Goal: Transaction & Acquisition: Purchase product/service

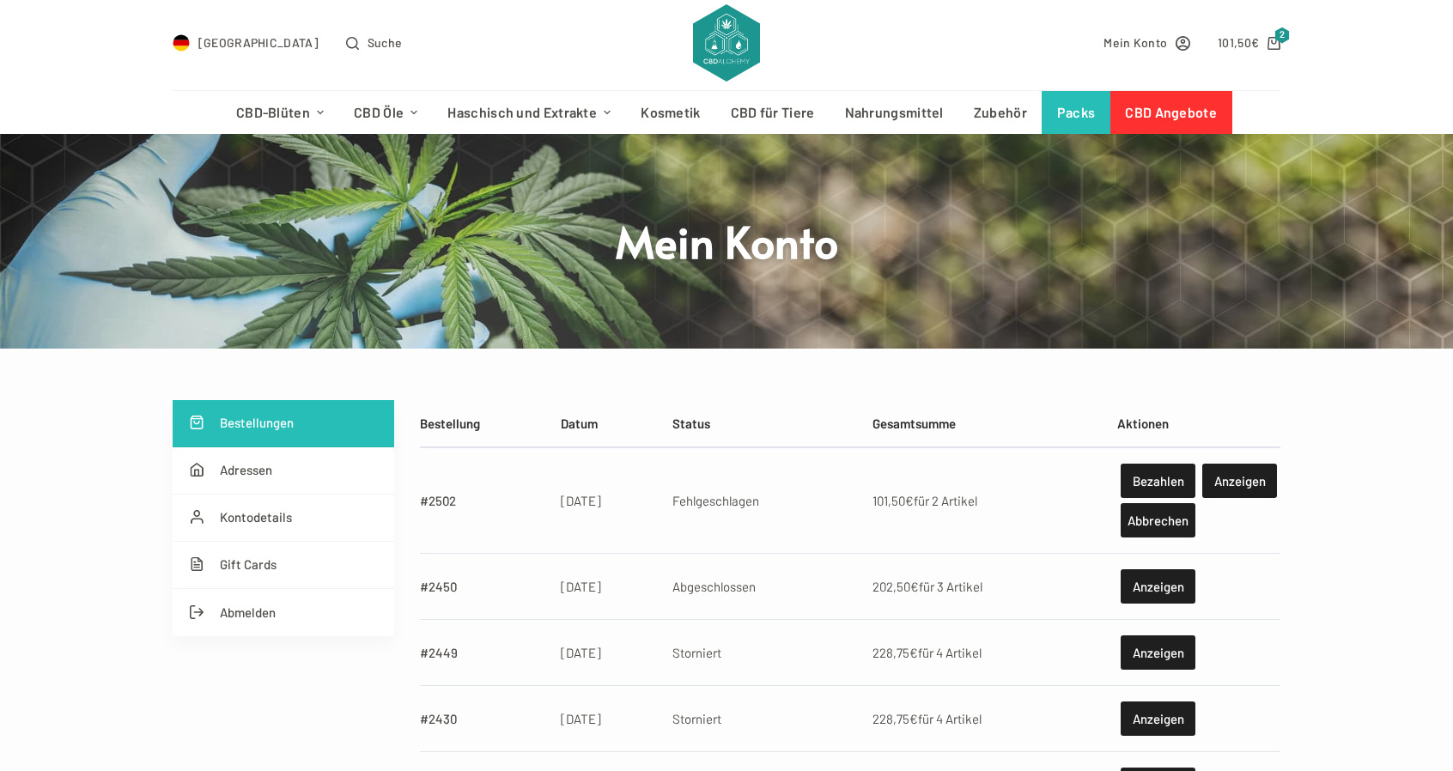
scroll to position [86, 0]
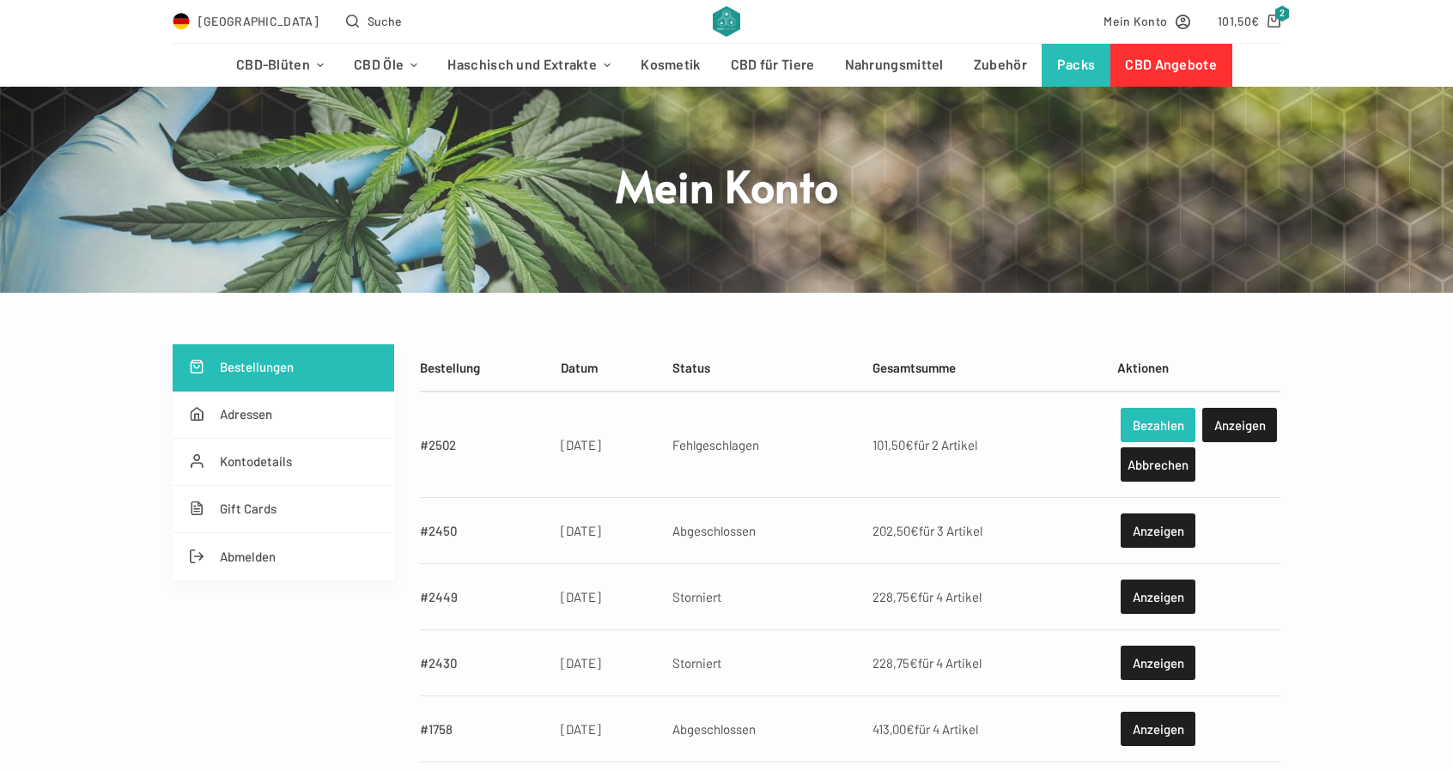
click at [1149, 416] on link "Bezahlen" at bounding box center [1158, 425] width 75 height 34
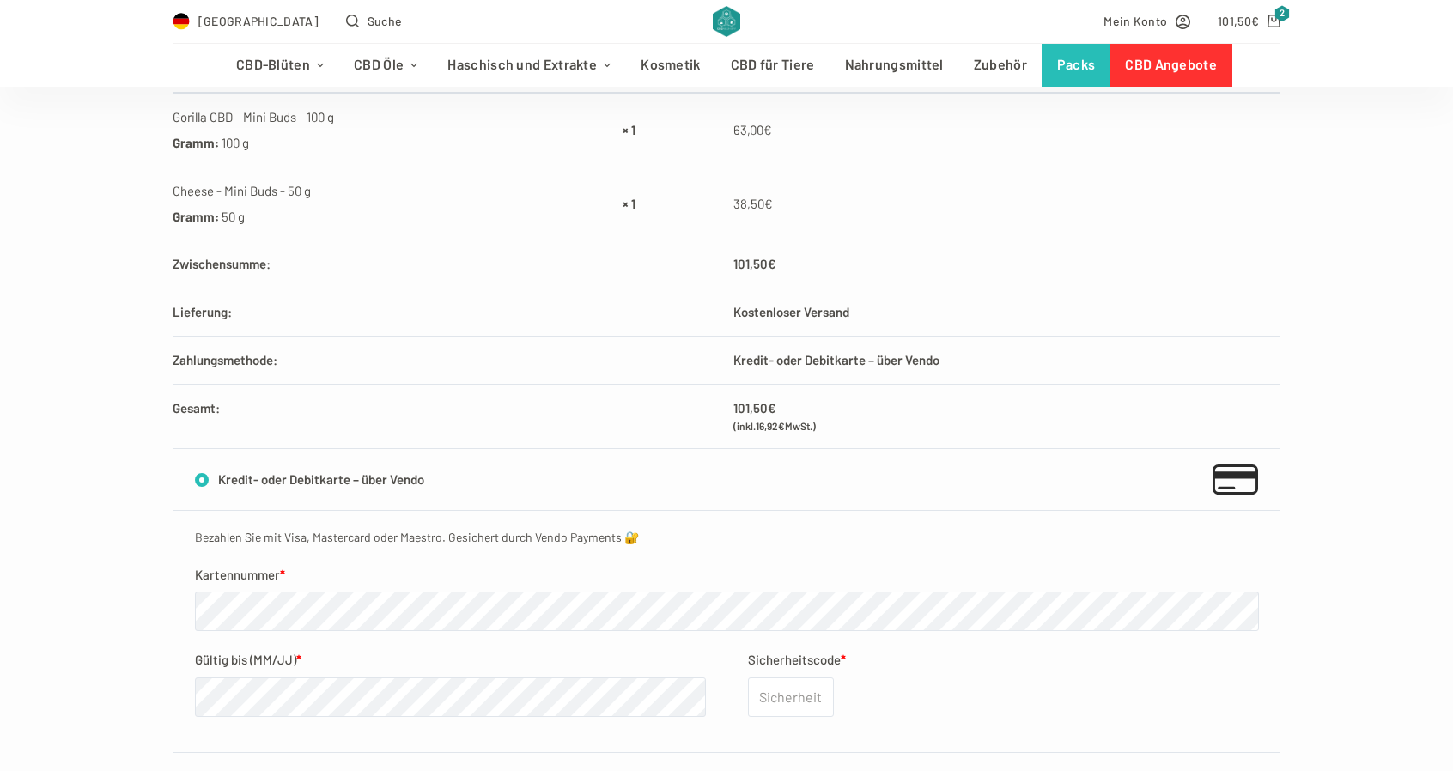
scroll to position [430, 0]
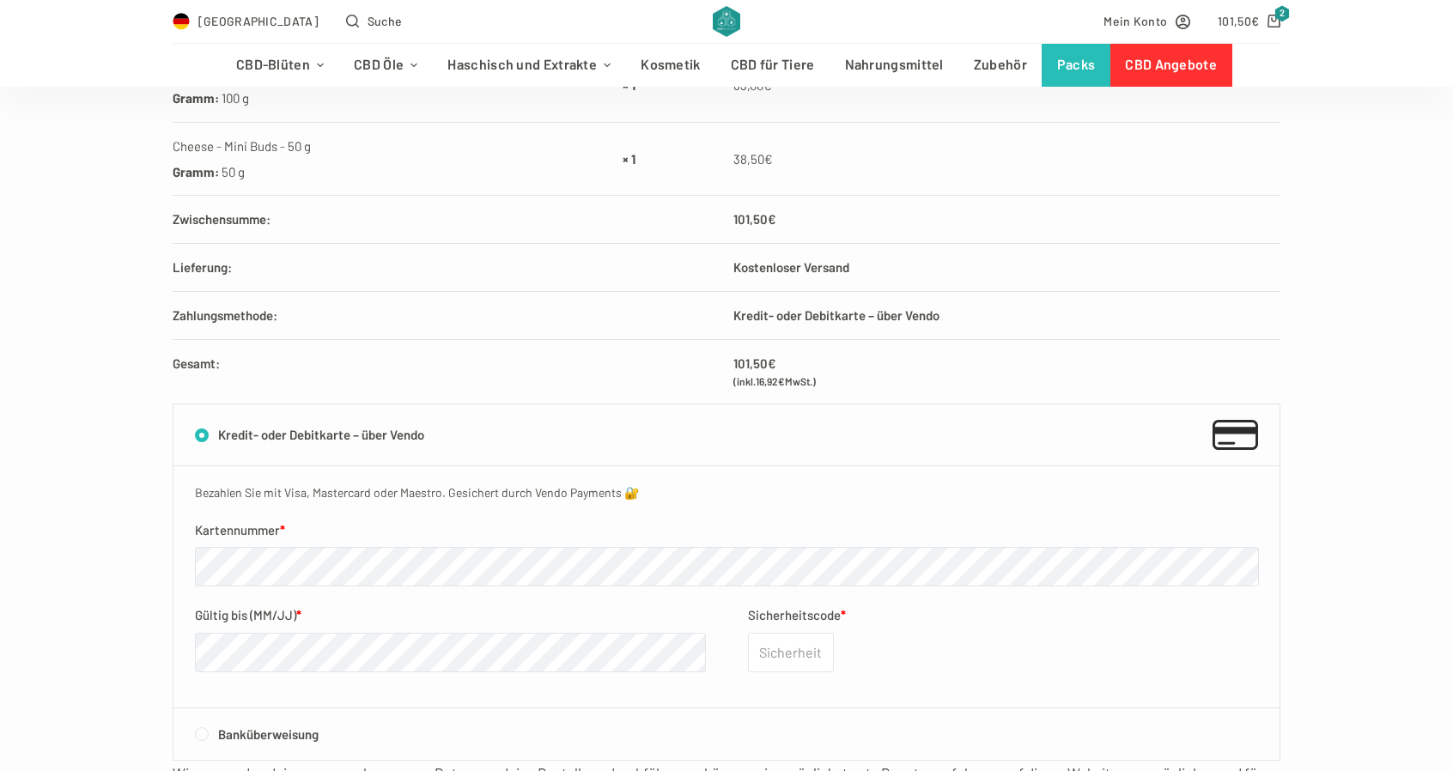
click at [312, 544] on p "Kartennummer *" at bounding box center [727, 553] width 1064 height 67
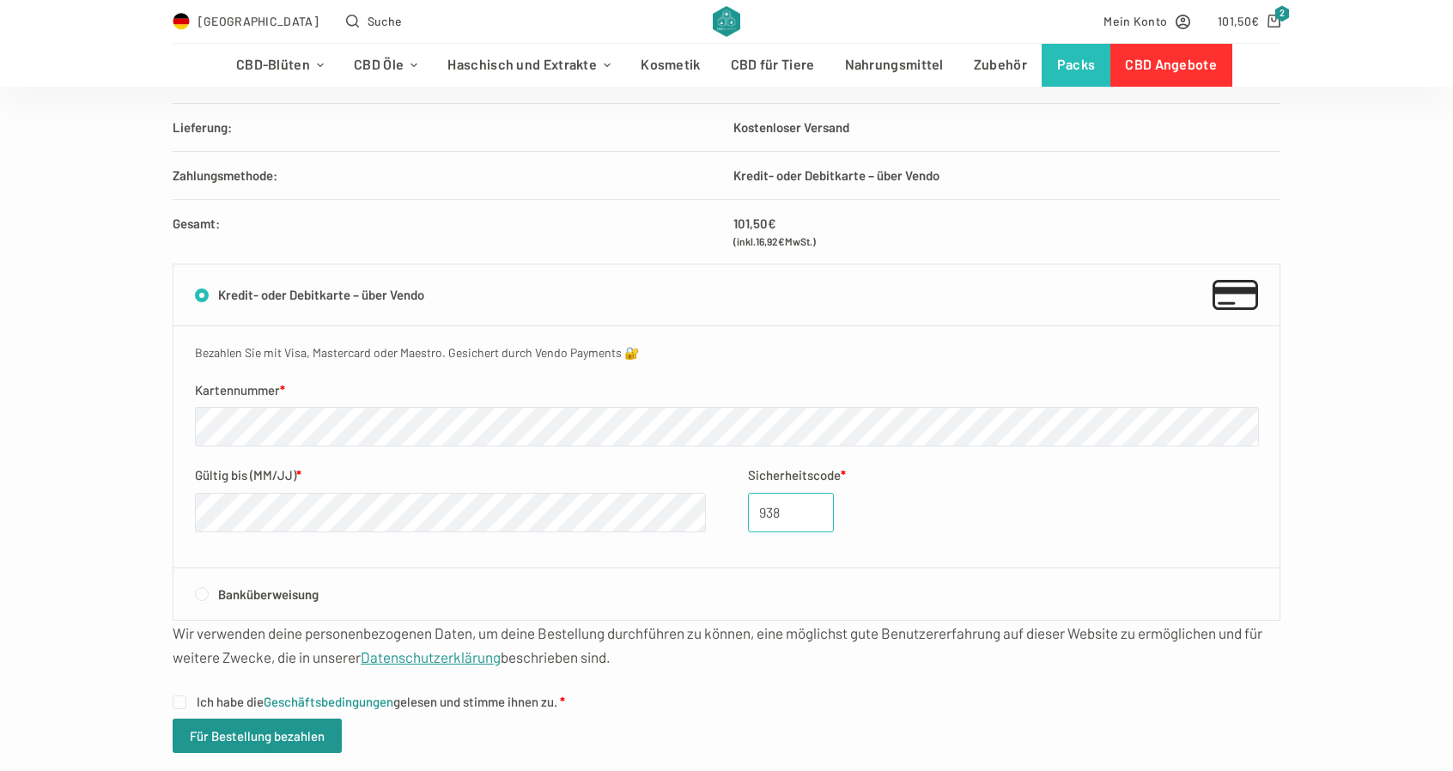
scroll to position [601, 0]
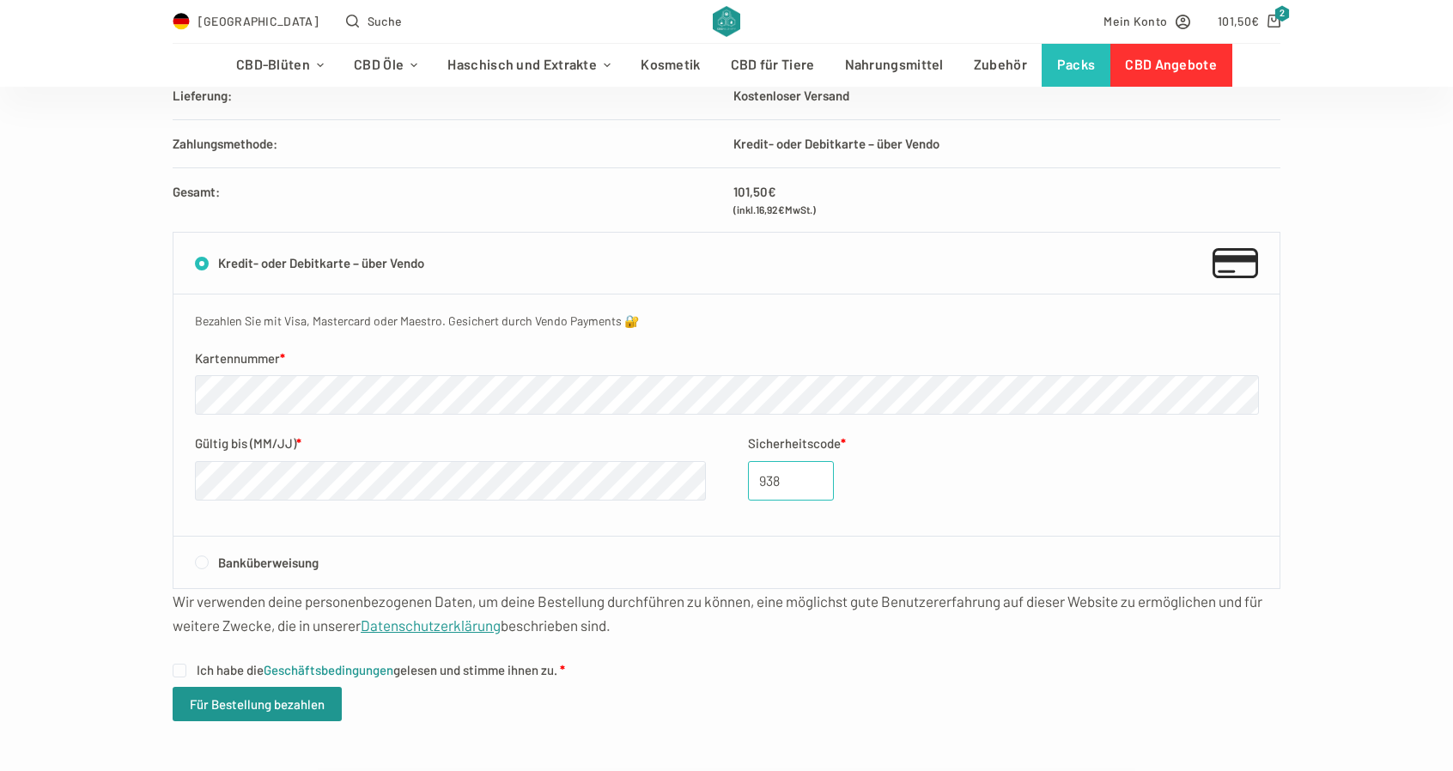
type input "938"
click at [183, 664] on input "Ich habe die Geschäftsbedingungen gelesen und stimme ihnen zu. *" at bounding box center [180, 671] width 14 height 14
checkbox input "true"
click at [251, 702] on button "Für Bestellung bezahlen" at bounding box center [257, 704] width 169 height 34
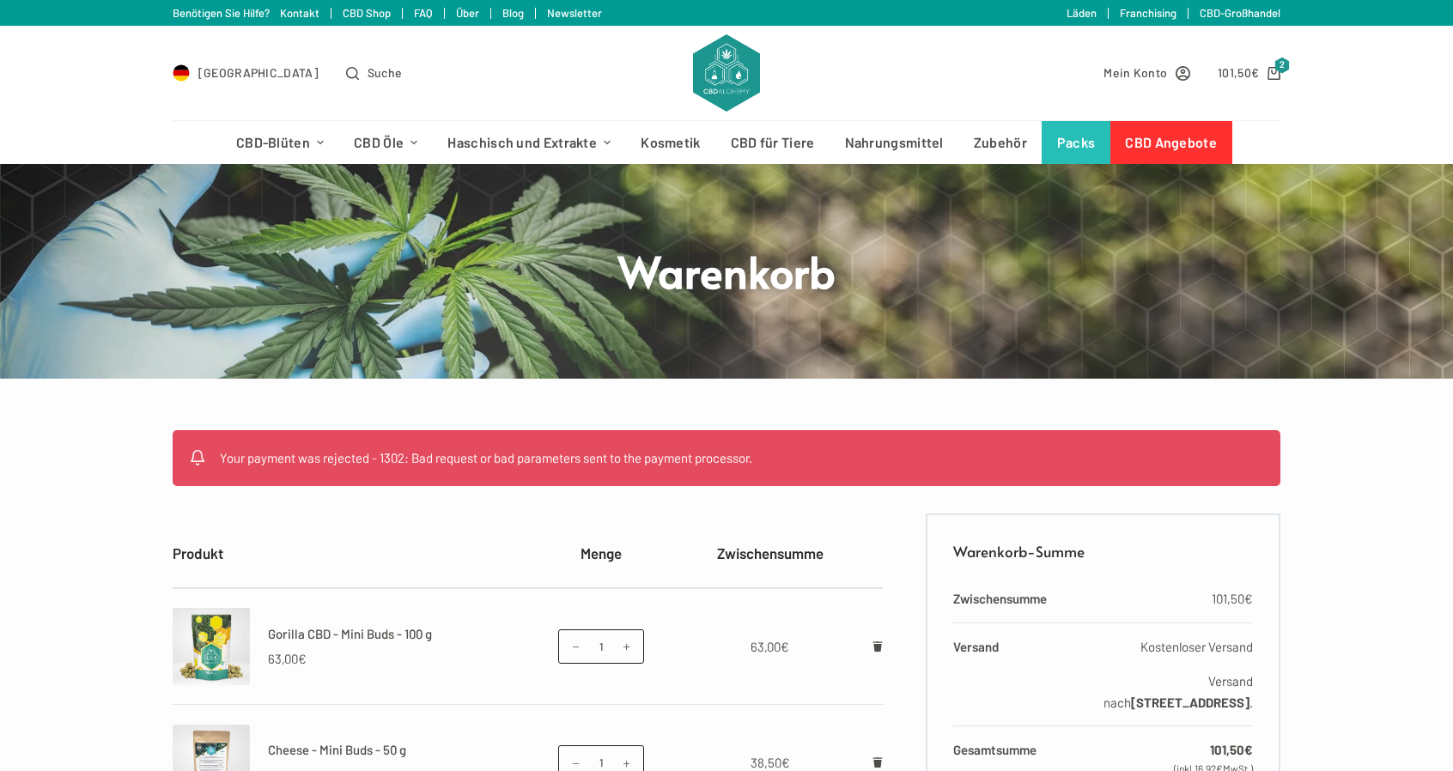
click at [218, 456] on ul "Your payment was rejected - 1302: Bad request or bad parameters sent to the pay…" at bounding box center [727, 458] width 1108 height 56
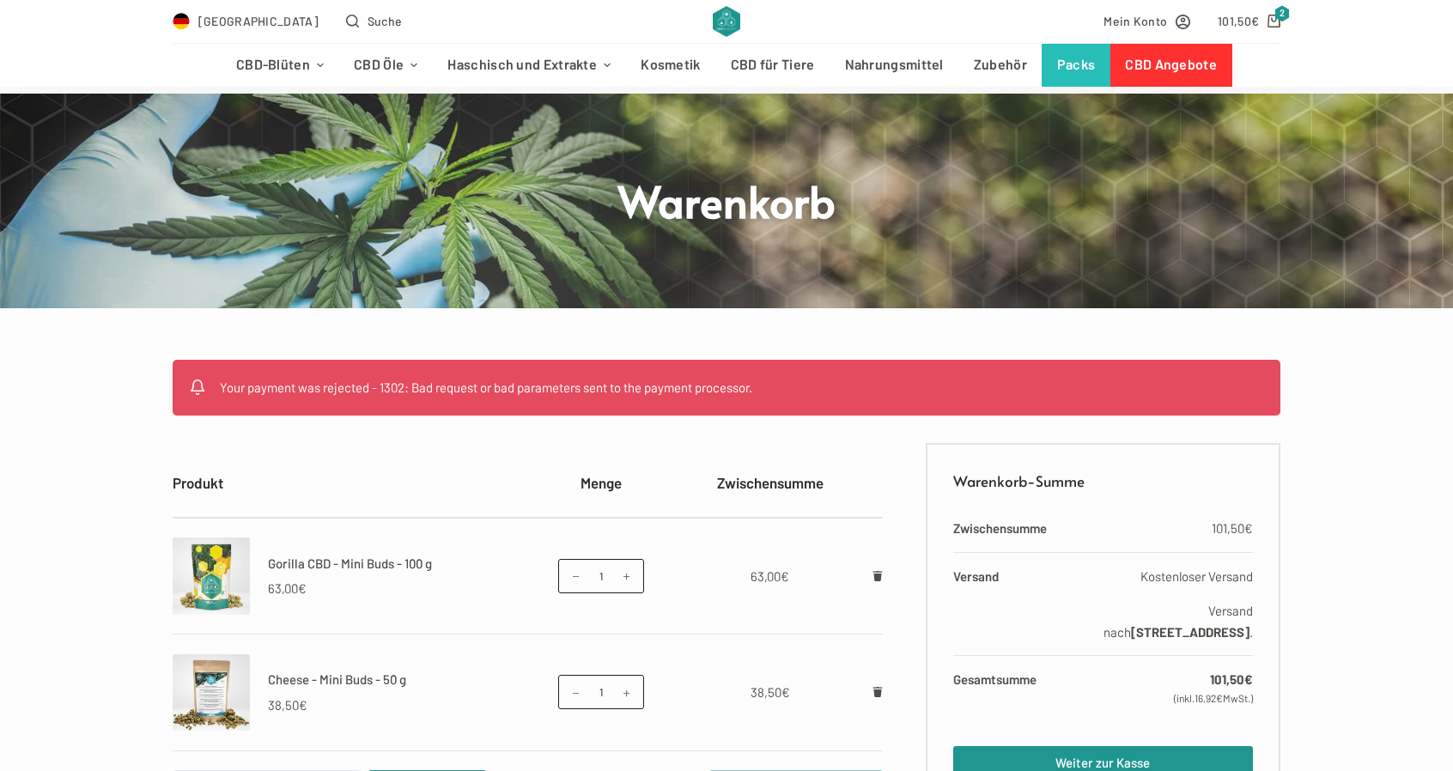
scroll to position [601, 0]
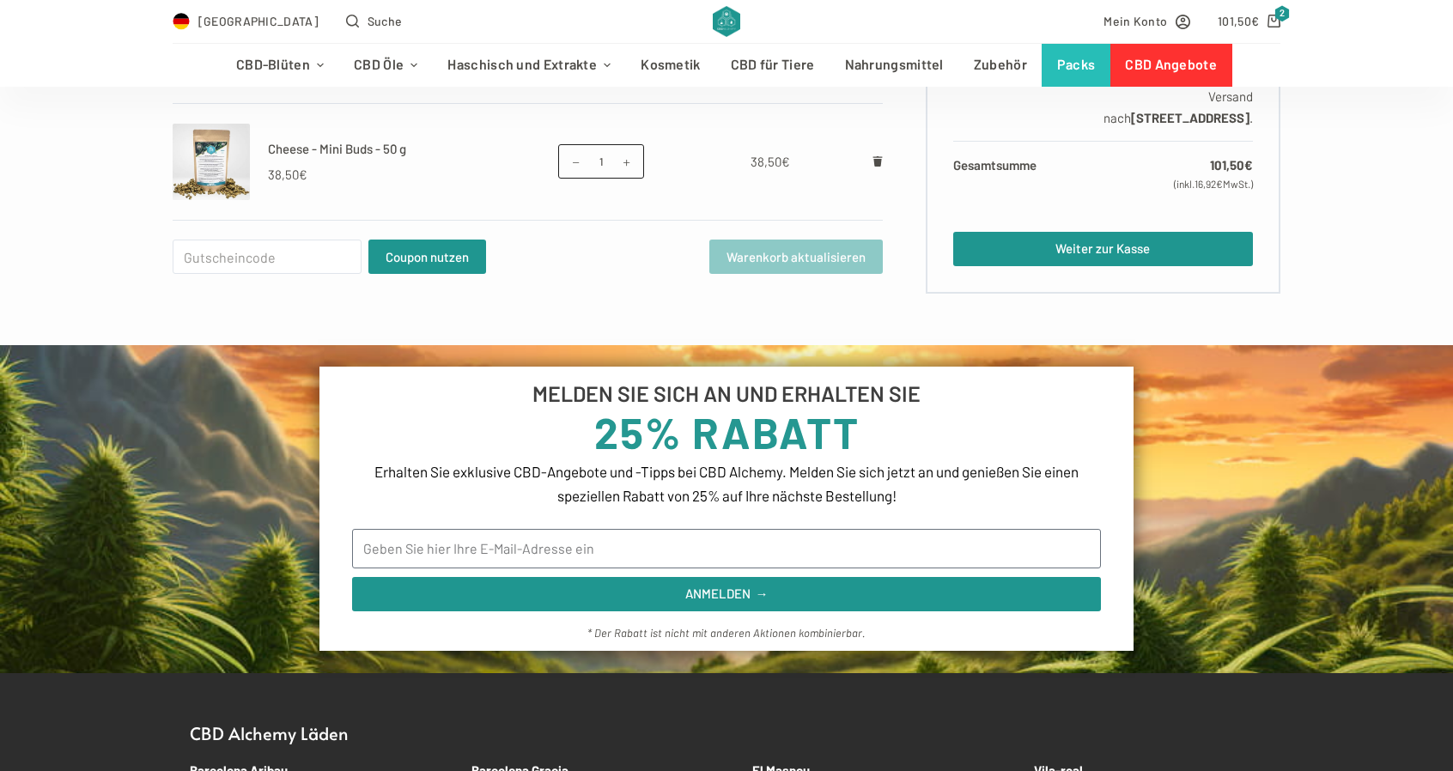
click at [277, 740] on h2 "CBD Alchemy Läden" at bounding box center [727, 733] width 1108 height 17
drag, startPoint x: 274, startPoint y: 740, endPoint x: 210, endPoint y: 735, distance: 63.7
click at [210, 735] on h2 "CBD Alchemy Läden" at bounding box center [727, 733] width 1108 height 17
copy h2 "CBD Alchemy"
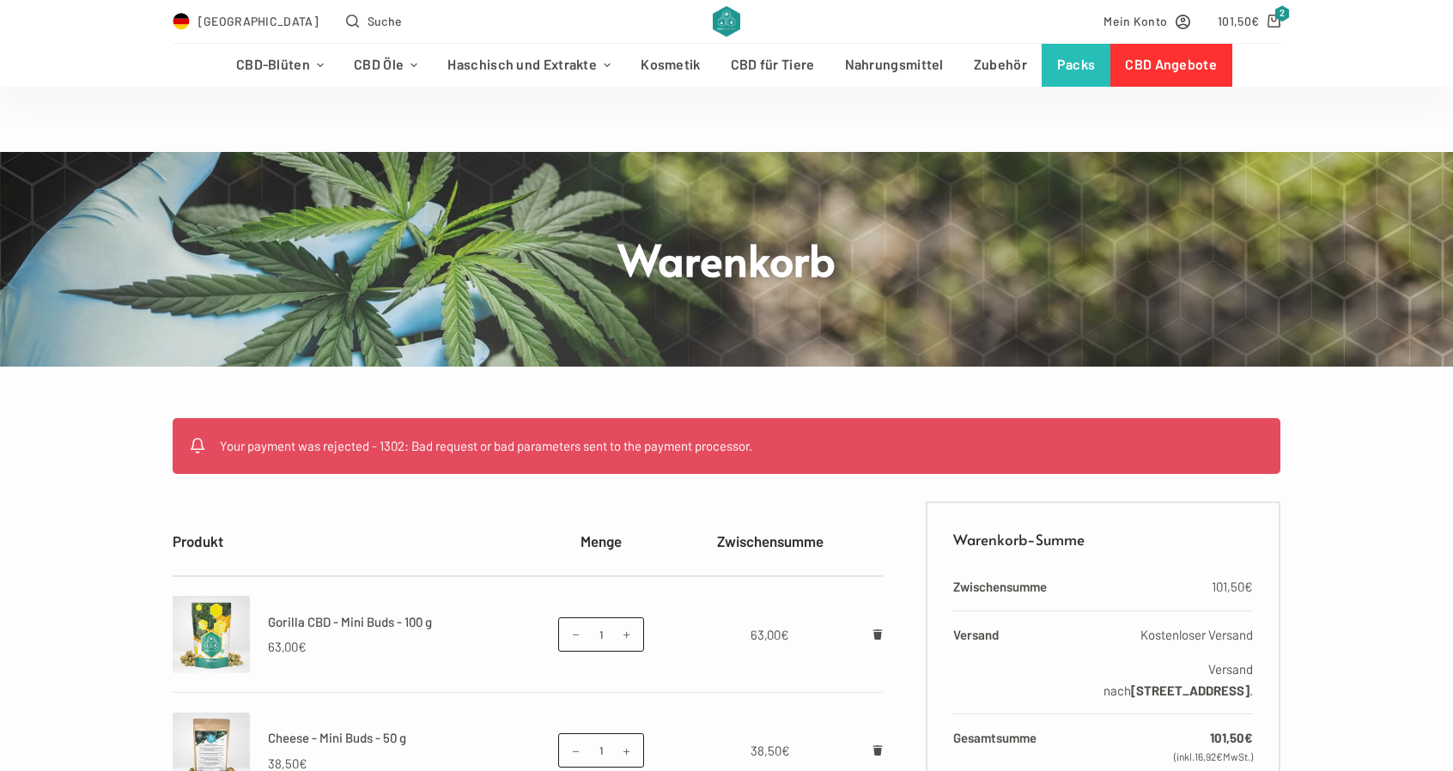
scroll to position [0, 0]
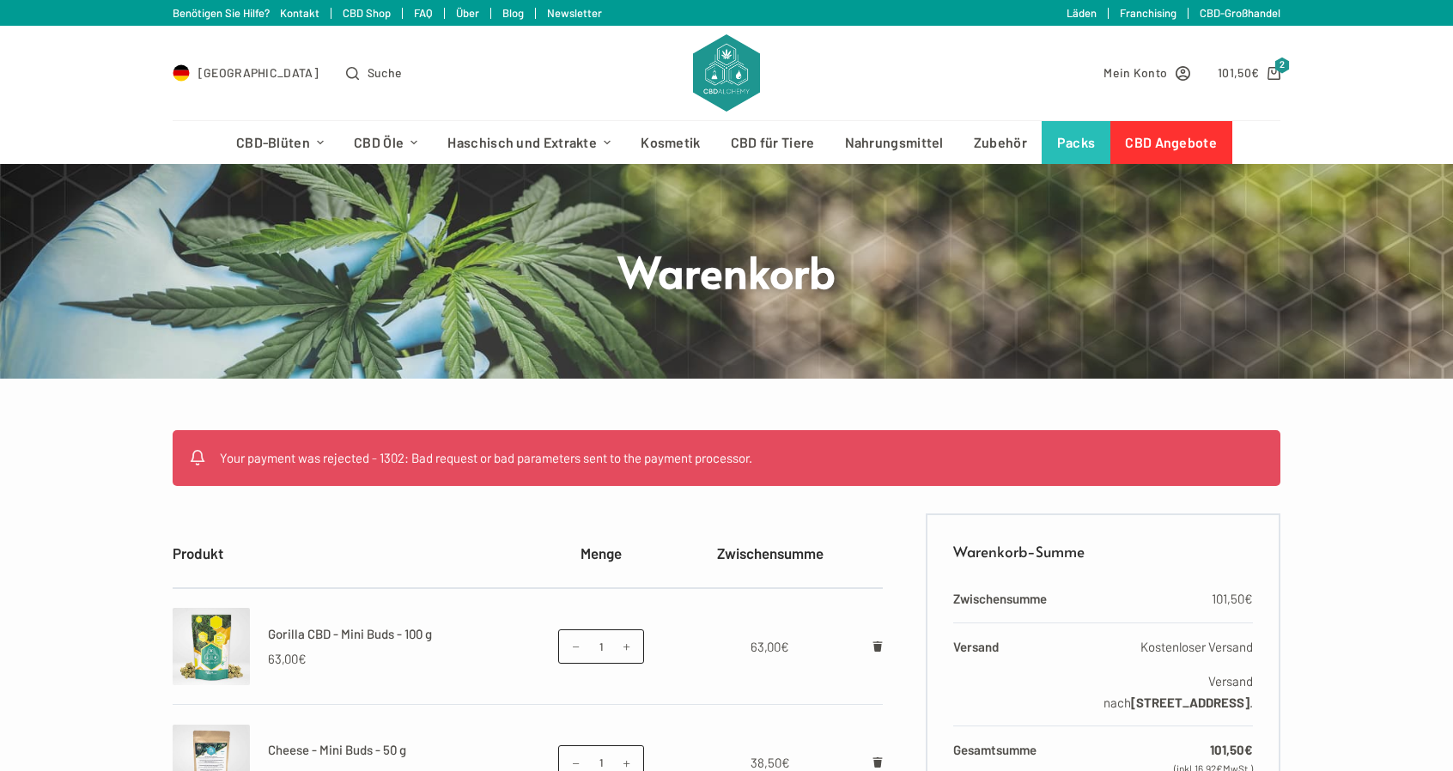
drag, startPoint x: 222, startPoint y: 458, endPoint x: 766, endPoint y: 466, distance: 544.7
click at [766, 466] on li "Your payment was rejected - 1302: Bad request or bad parameters sent to the pay…" at bounding box center [746, 458] width 1052 height 21
copy li "Your payment was rejected - 1302: Bad request or bad parameters sent to the pay…"
